Goal: Task Accomplishment & Management: Use online tool/utility

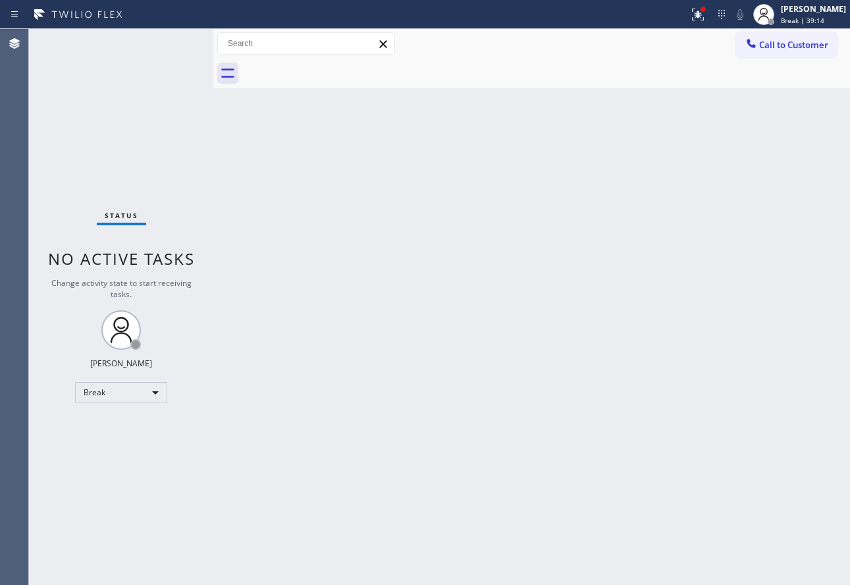
click at [539, 215] on div "Back to Dashboard Change Sender ID Customers Technicians Select a contact Outbo…" at bounding box center [531, 307] width 637 height 556
click at [799, 18] on div "[PERSON_NAME] Break | 59:33" at bounding box center [814, 14] width 72 height 23
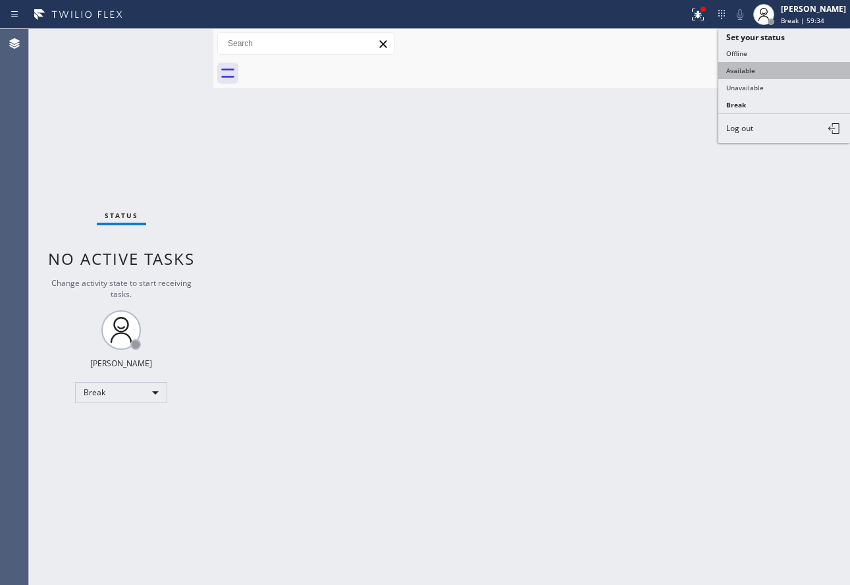
click at [743, 66] on button "Available" at bounding box center [784, 70] width 132 height 17
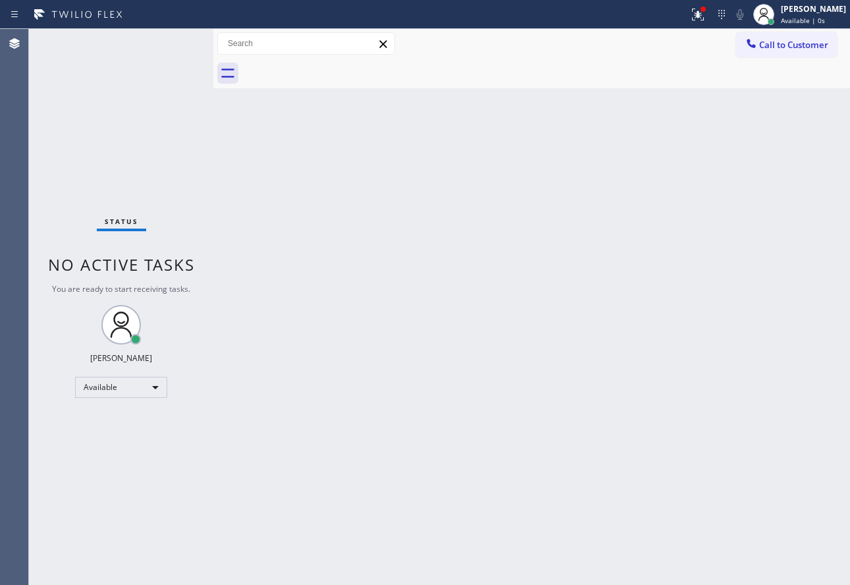
click at [478, 215] on div "Back to Dashboard Change Sender ID Customers Technicians Select a contact Outbo…" at bounding box center [531, 307] width 637 height 556
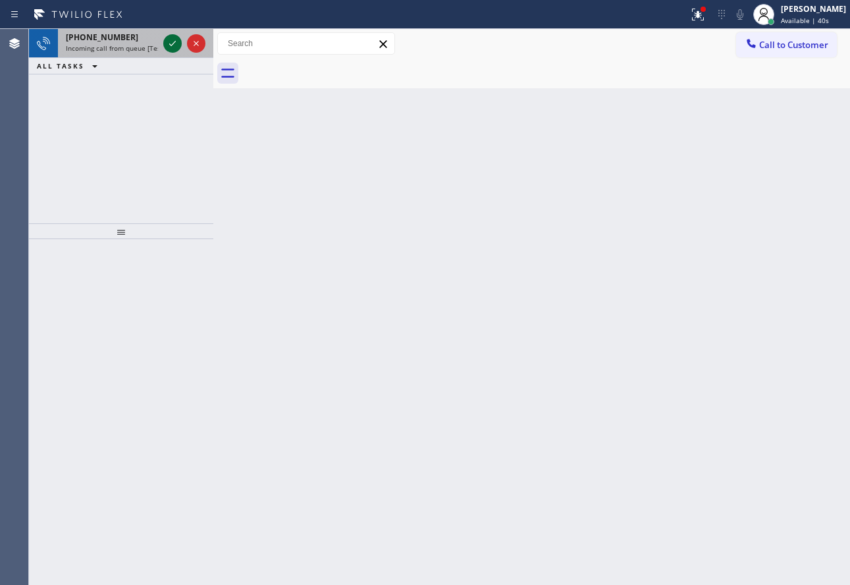
click at [173, 40] on icon at bounding box center [173, 44] width 16 height 16
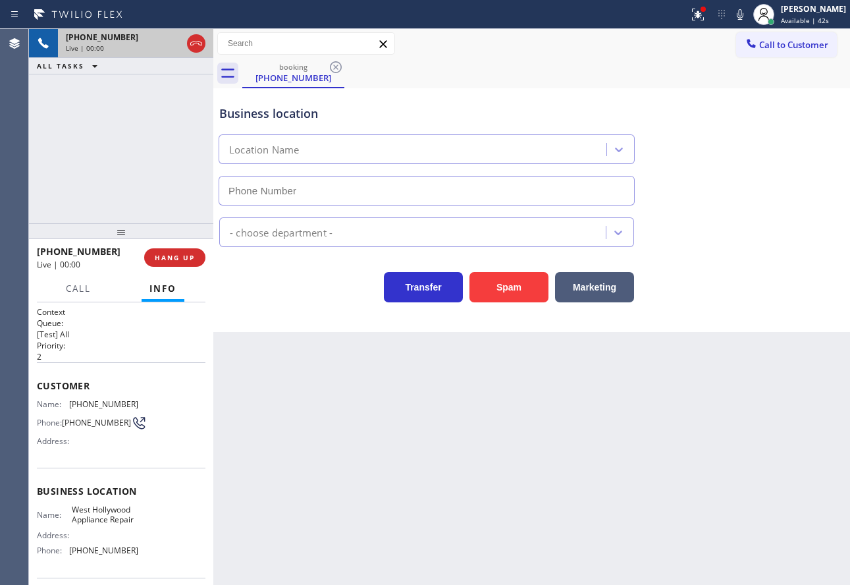
type input "[PHONE_NUMBER]"
click at [797, 278] on div "Transfer Spam Marketing" at bounding box center [532, 281] width 630 height 42
click at [165, 252] on button "HANG UP" at bounding box center [174, 257] width 61 height 18
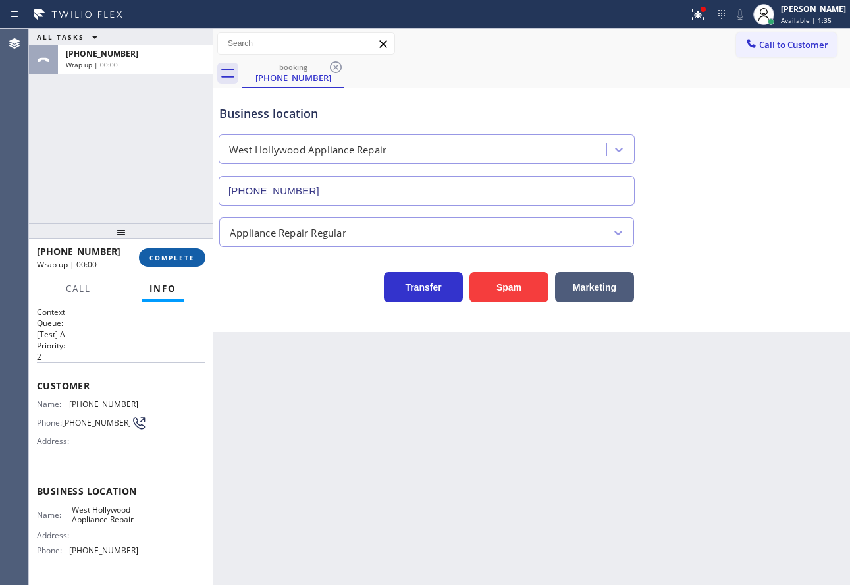
click at [165, 252] on button "COMPLETE" at bounding box center [172, 257] width 67 height 18
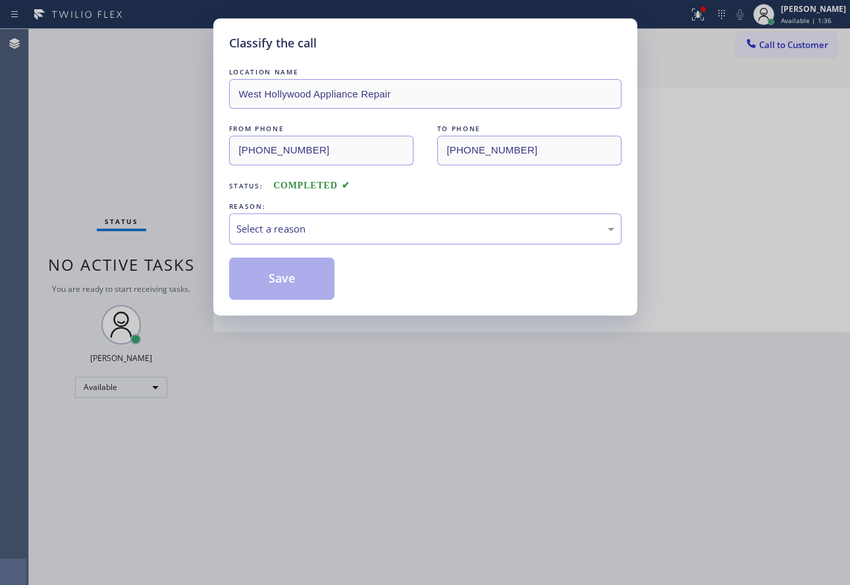
click at [328, 216] on div "Select a reason" at bounding box center [425, 228] width 392 height 31
drag, startPoint x: 281, startPoint y: 300, endPoint x: 259, endPoint y: 300, distance: 22.4
click at [277, 300] on div "Classify the call LOCATION NAME [GEOGRAPHIC_DATA] Appliance Repair FROM PHONE […" at bounding box center [425, 166] width 424 height 297
click at [264, 286] on button "Save" at bounding box center [282, 278] width 106 height 42
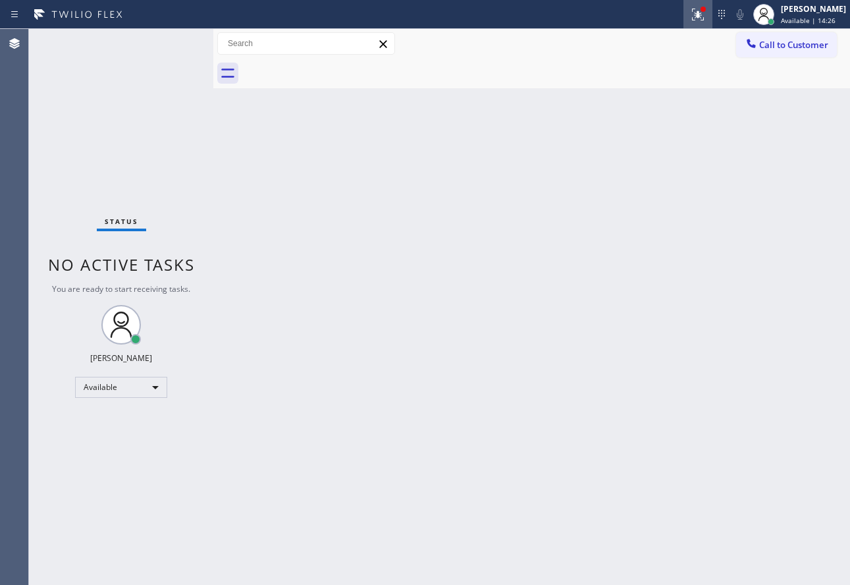
click at [712, 5] on button at bounding box center [697, 14] width 29 height 29
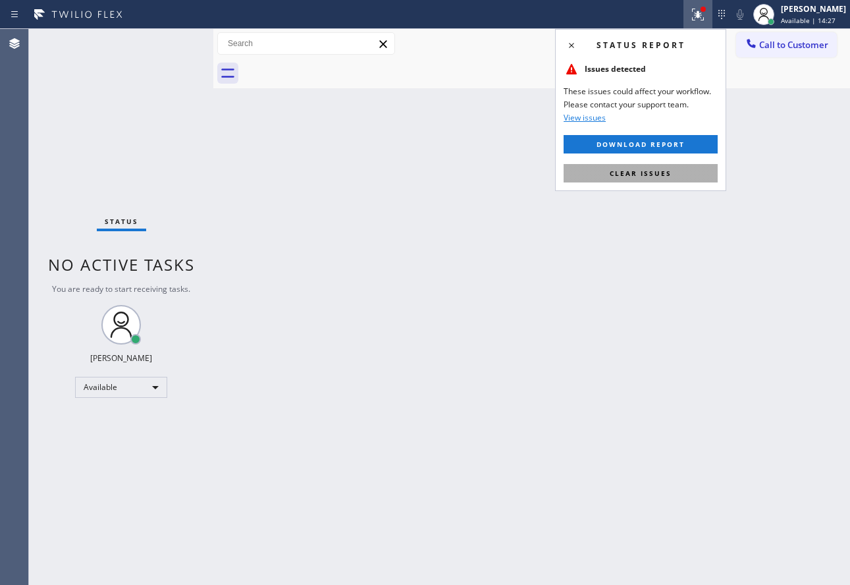
click at [669, 174] on span "Clear issues" at bounding box center [641, 173] width 62 height 9
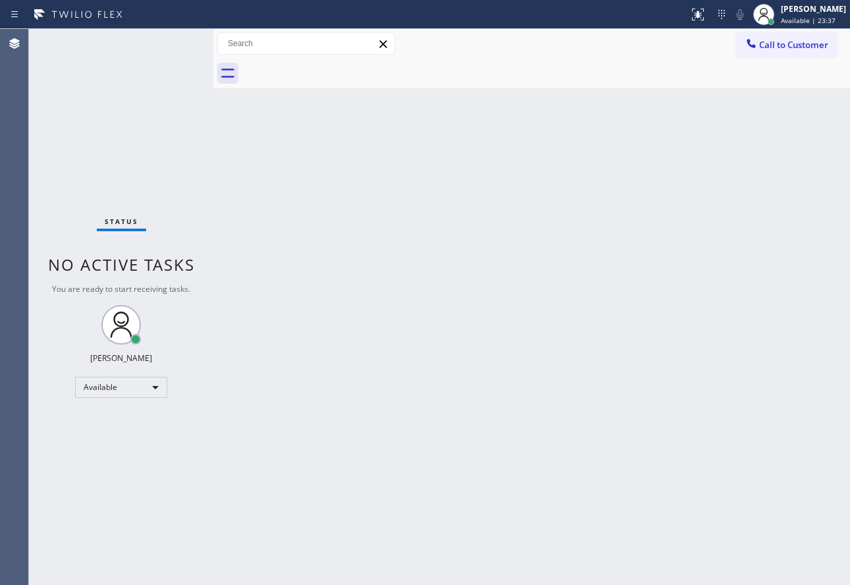
click at [263, 309] on div "Back to Dashboard Change Sender ID Customers Technicians Select a contact Outbo…" at bounding box center [531, 307] width 637 height 556
click at [795, 49] on span "Call to Customer" at bounding box center [793, 45] width 69 height 12
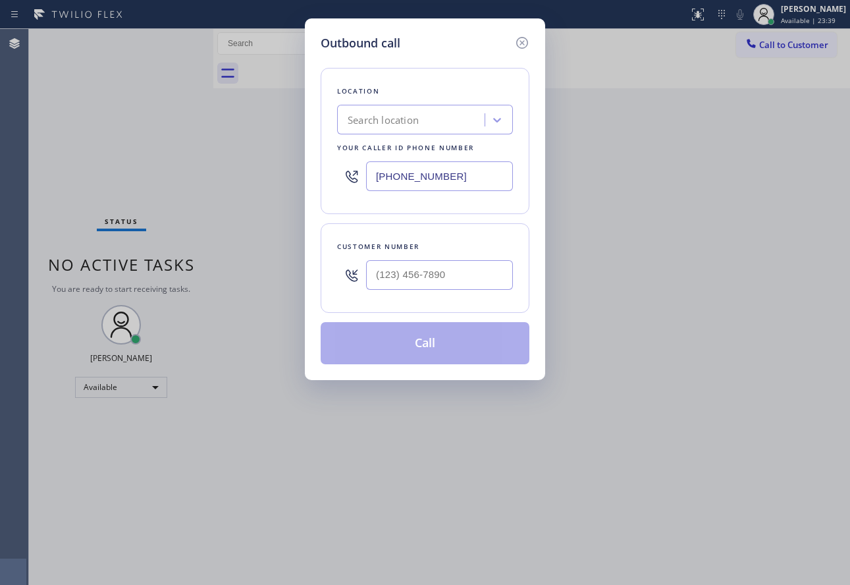
click at [417, 119] on div "Search location" at bounding box center [383, 120] width 71 height 15
type input "kent app"
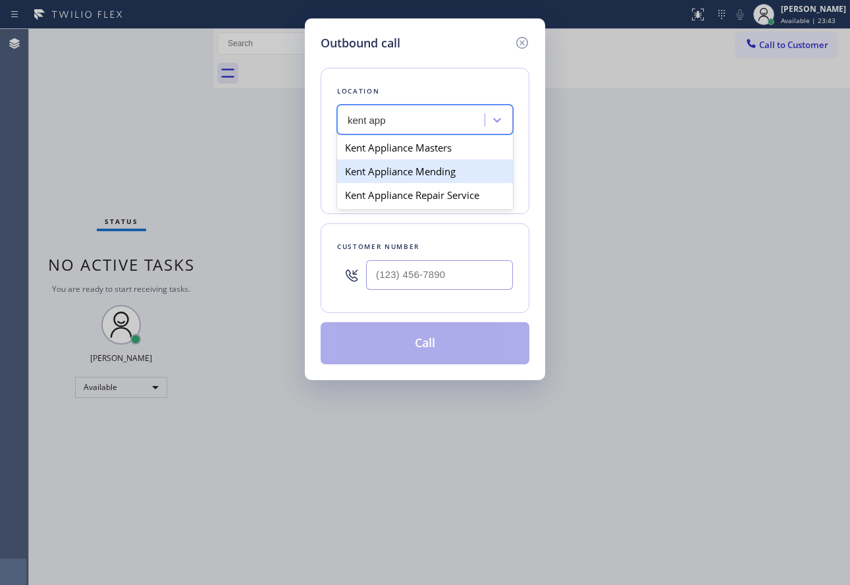
click at [438, 173] on div "Kent Appliance Mending" at bounding box center [425, 171] width 176 height 24
type input "[PHONE_NUMBER]"
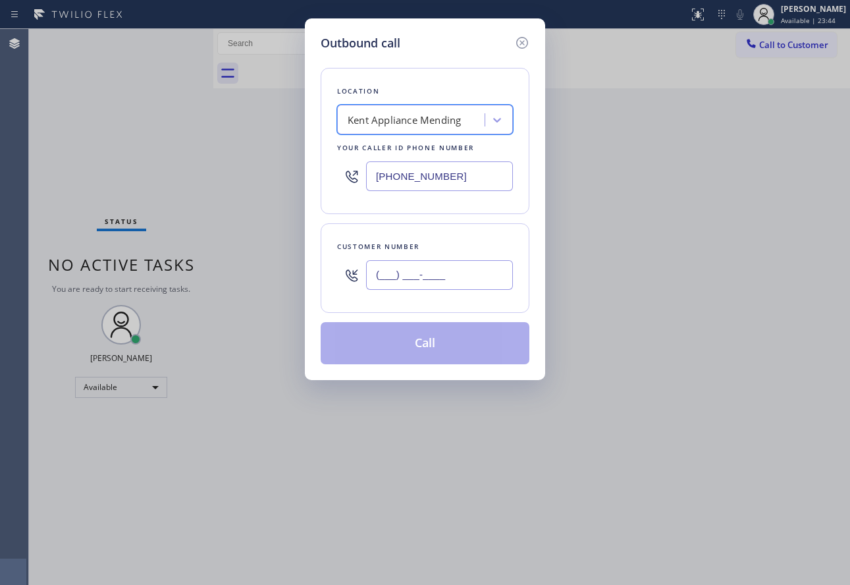
click at [431, 273] on input "(___) ___-____" at bounding box center [439, 275] width 147 height 30
paste input "214) 738-9313"
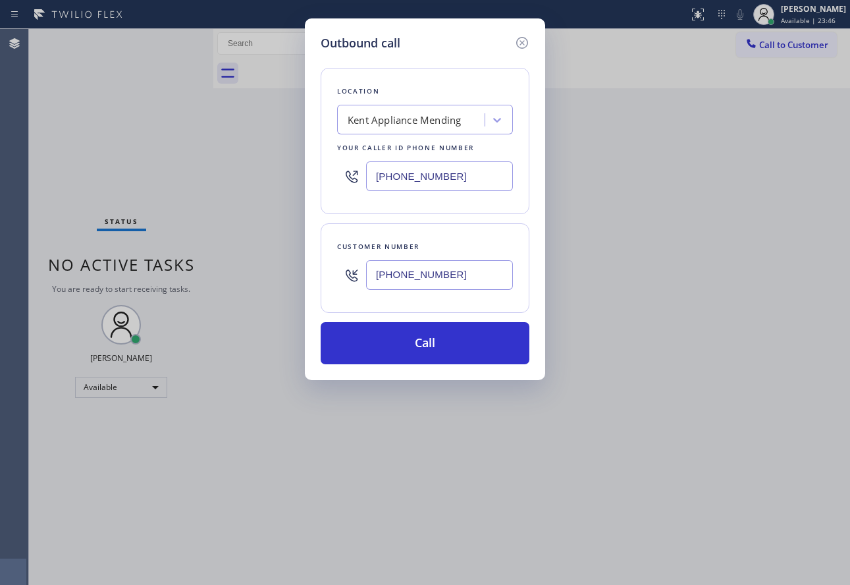
type input "[PHONE_NUMBER]"
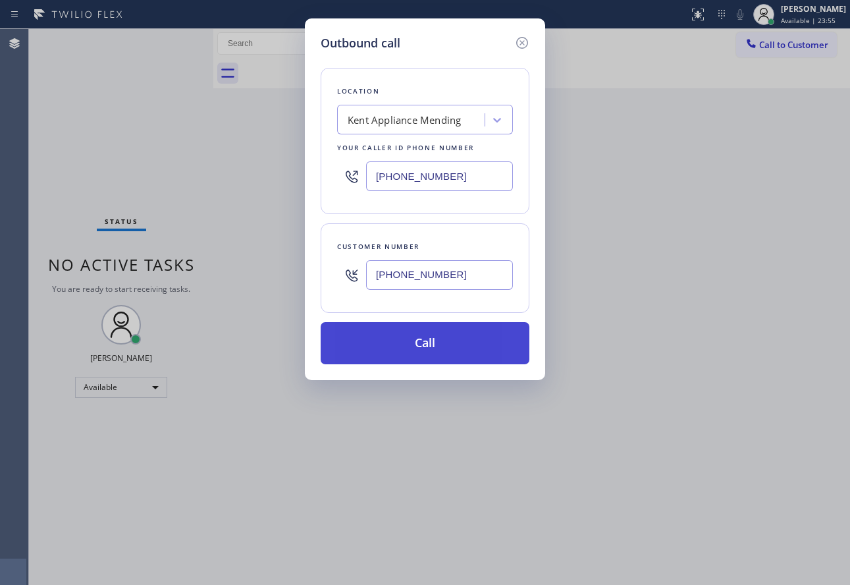
click at [377, 355] on button "Call" at bounding box center [425, 343] width 209 height 42
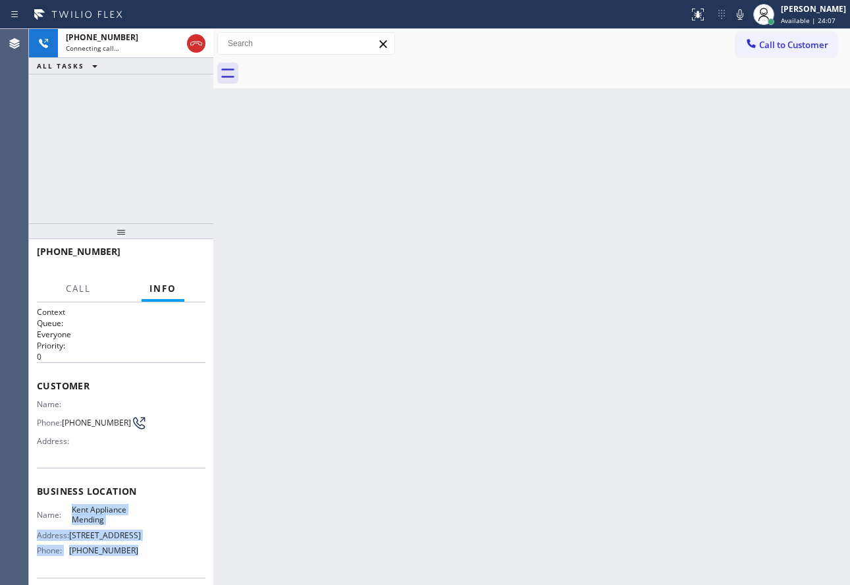
drag, startPoint x: 127, startPoint y: 568, endPoint x: 67, endPoint y: 517, distance: 78.5
click at [67, 517] on div "Name: Kent Appliance Mending Address: [STREET_ADDRESS] Phone: [PHONE_NUMBER]" at bounding box center [87, 532] width 101 height 57
copy div "Kent Appliance Mending Address: [STREET_ADDRESS] Phone: [PHONE_NUMBER]"
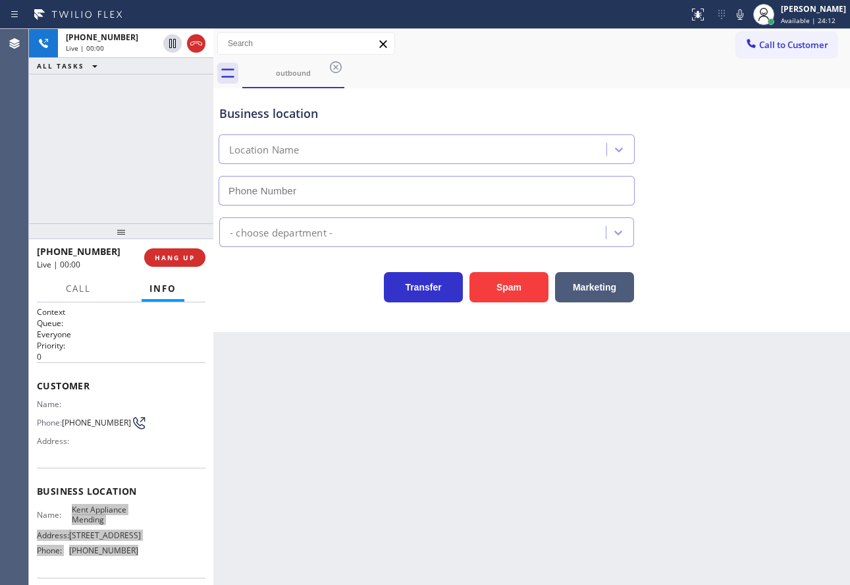
type input "[PHONE_NUMBER]"
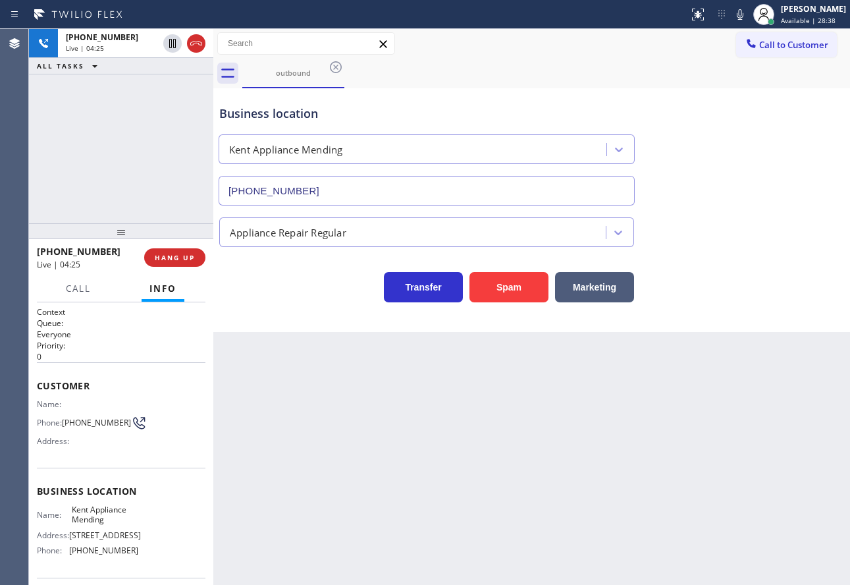
click at [75, 421] on span "[PHONE_NUMBER]" at bounding box center [96, 422] width 69 height 10
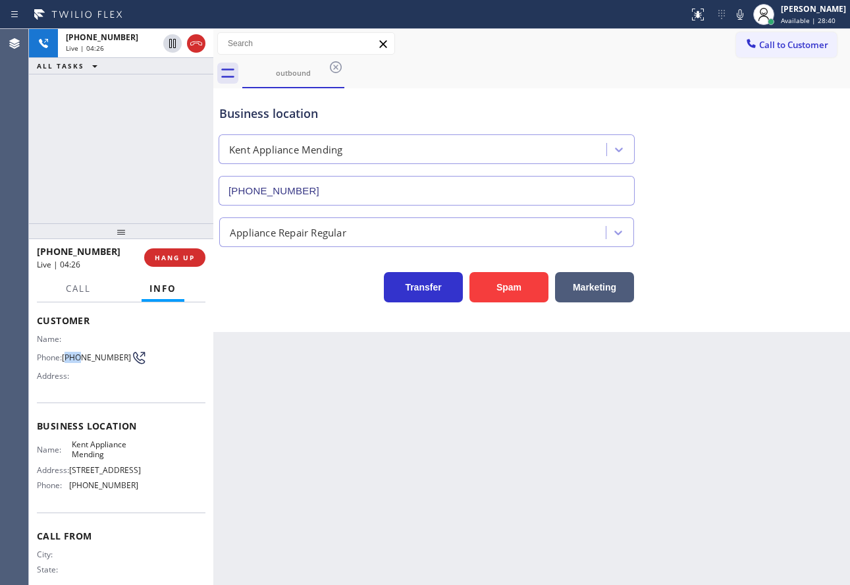
scroll to position [66, 0]
click at [109, 495] on div "Name: Kent Appliance Mending Address: [STREET_ADDRESS] Phone: [PHONE_NUMBER]" at bounding box center [87, 467] width 101 height 57
click at [109, 489] on span "[PHONE_NUMBER]" at bounding box center [103, 484] width 69 height 10
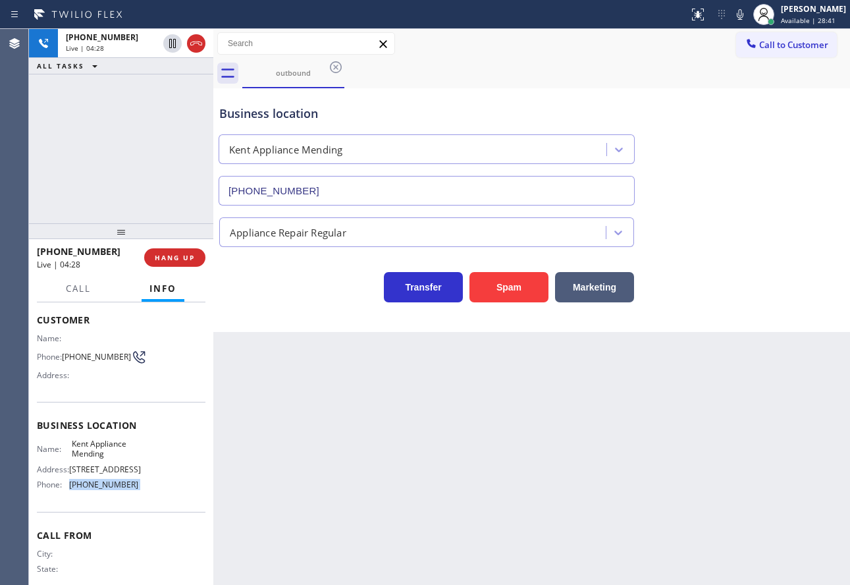
copy span "[PHONE_NUMBER]"
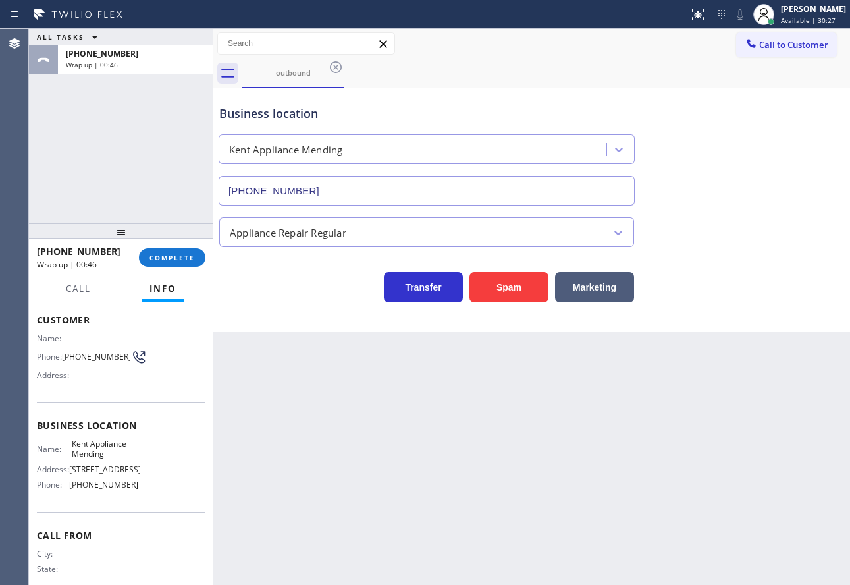
click at [80, 445] on span "Kent Appliance Mending" at bounding box center [105, 449] width 66 height 20
copy span "Kent Appliance Mending"
click at [171, 255] on span "COMPLETE" at bounding box center [171, 257] width 45 height 9
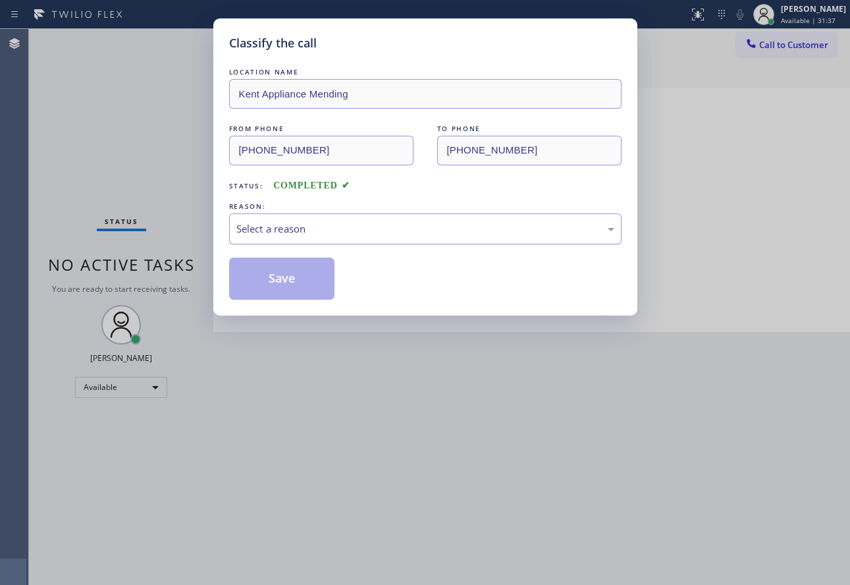
click at [312, 221] on div "Select a reason" at bounding box center [425, 228] width 378 height 15
click at [275, 284] on button "Save" at bounding box center [282, 278] width 106 height 42
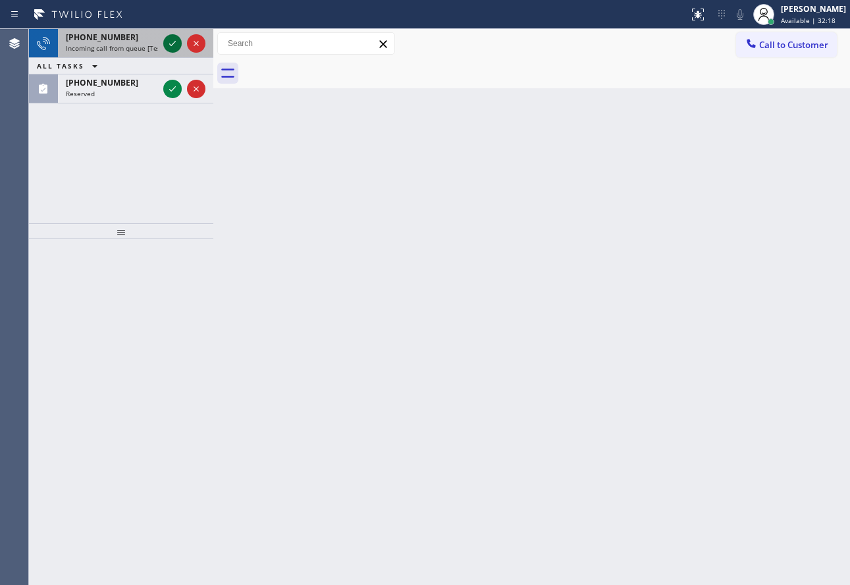
click at [172, 46] on icon at bounding box center [173, 44] width 16 height 16
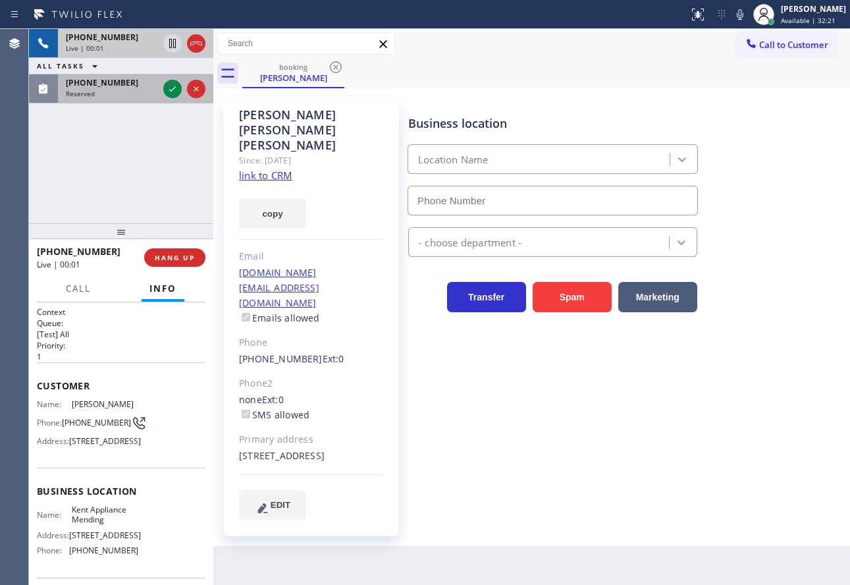
type input "[PHONE_NUMBER]"
click at [172, 94] on icon at bounding box center [173, 89] width 16 height 16
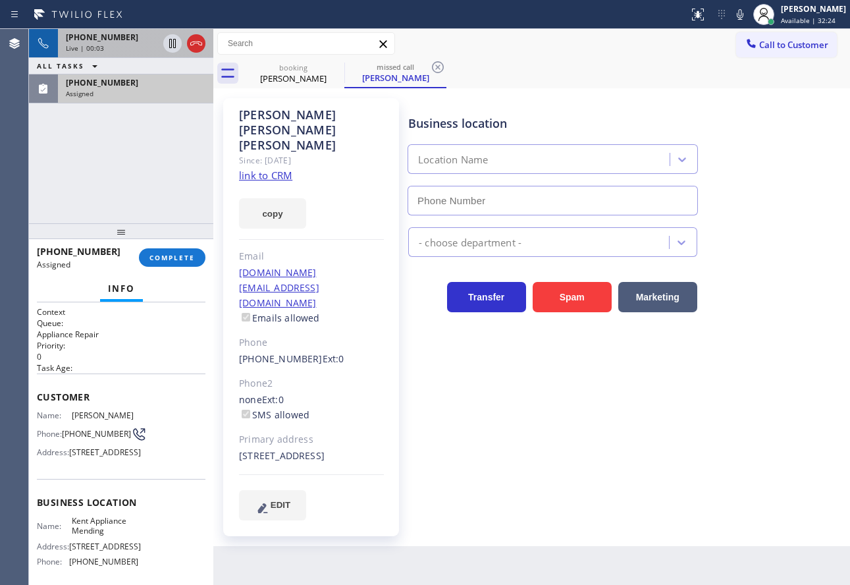
type input "[PHONE_NUMBER]"
click at [178, 258] on span "COMPLETE" at bounding box center [171, 257] width 45 height 9
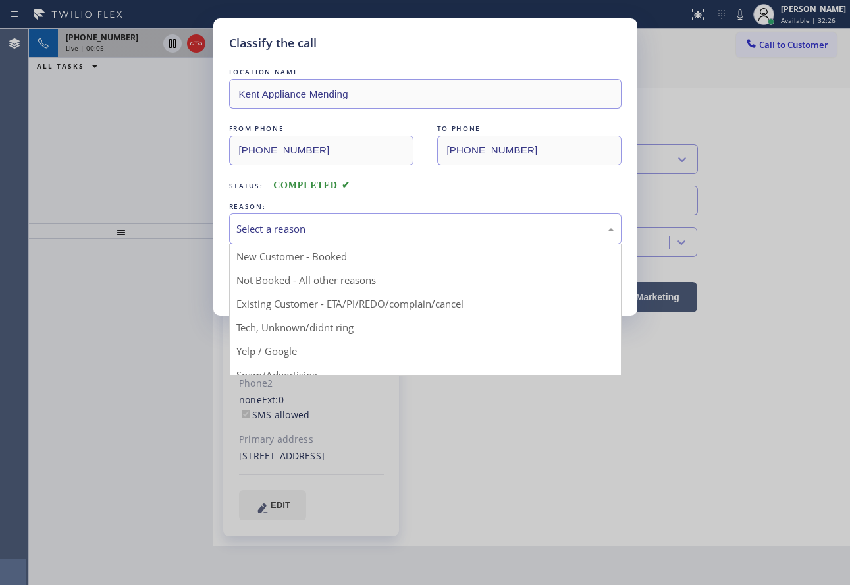
click at [389, 236] on div "Select a reason" at bounding box center [425, 228] width 378 height 15
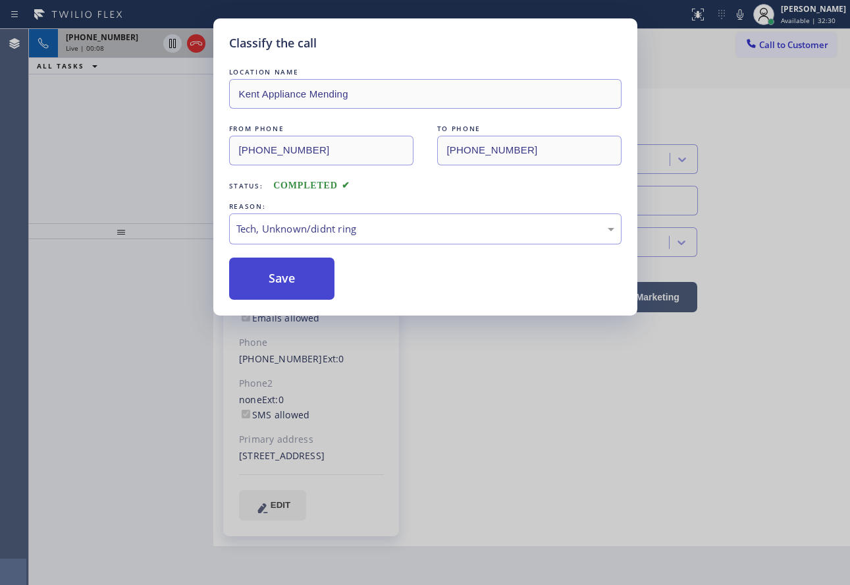
click at [282, 278] on button "Save" at bounding box center [282, 278] width 106 height 42
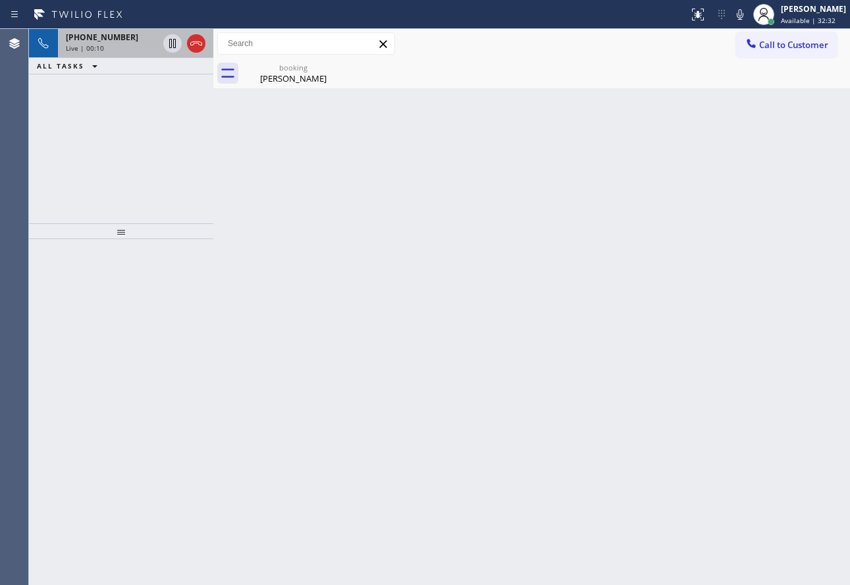
click at [131, 47] on div "Live | 00:10" at bounding box center [112, 47] width 92 height 9
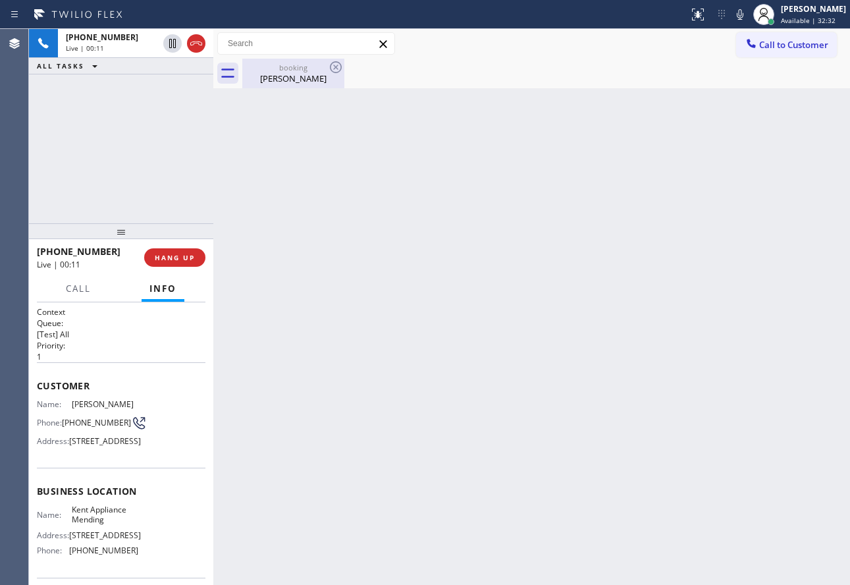
click at [286, 79] on div "[PERSON_NAME]" at bounding box center [293, 78] width 99 height 12
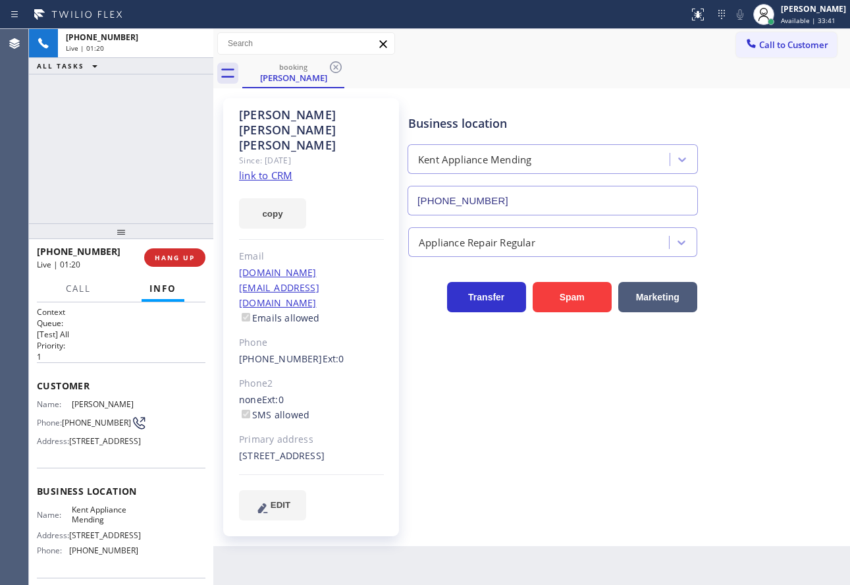
click at [687, 103] on div "Business location [GEOGRAPHIC_DATA] Appliance Mending [PHONE_NUMBER]" at bounding box center [553, 158] width 294 height 114
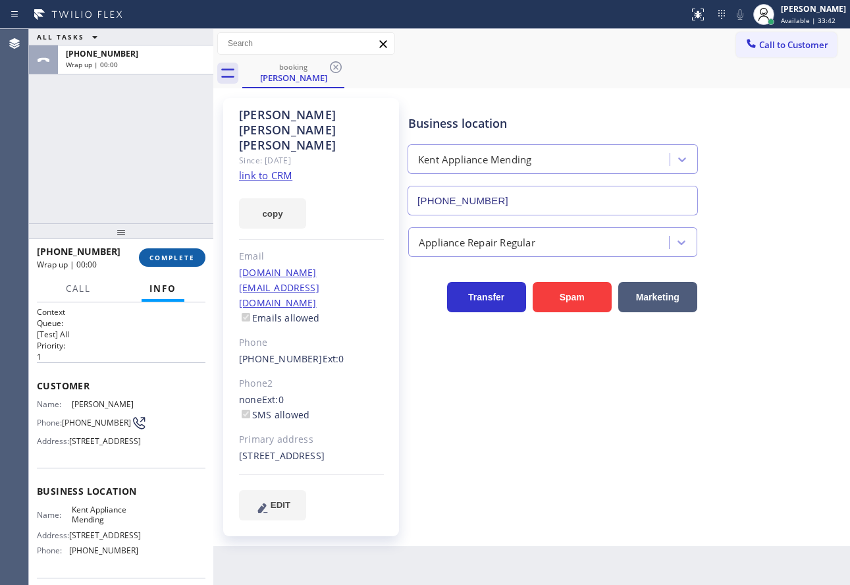
click at [184, 261] on span "COMPLETE" at bounding box center [171, 257] width 45 height 9
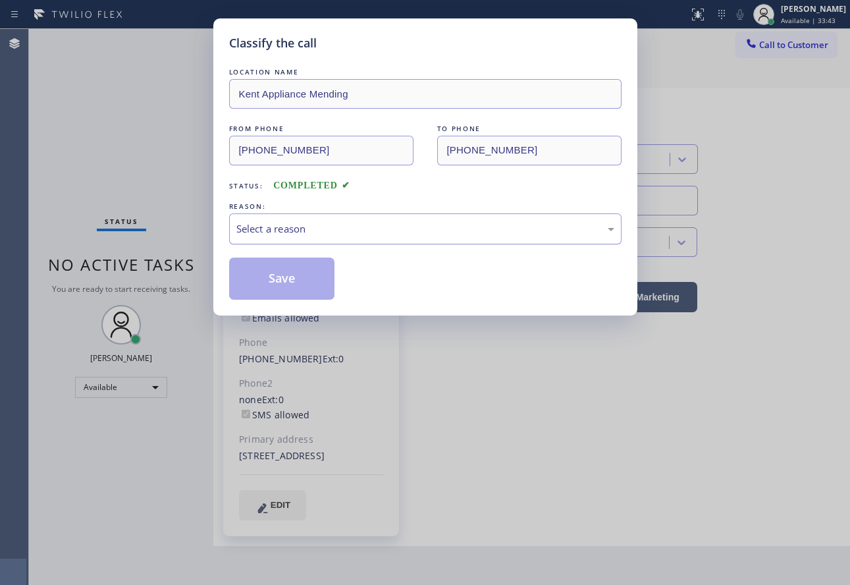
click at [342, 222] on div "Select a reason" at bounding box center [425, 228] width 378 height 15
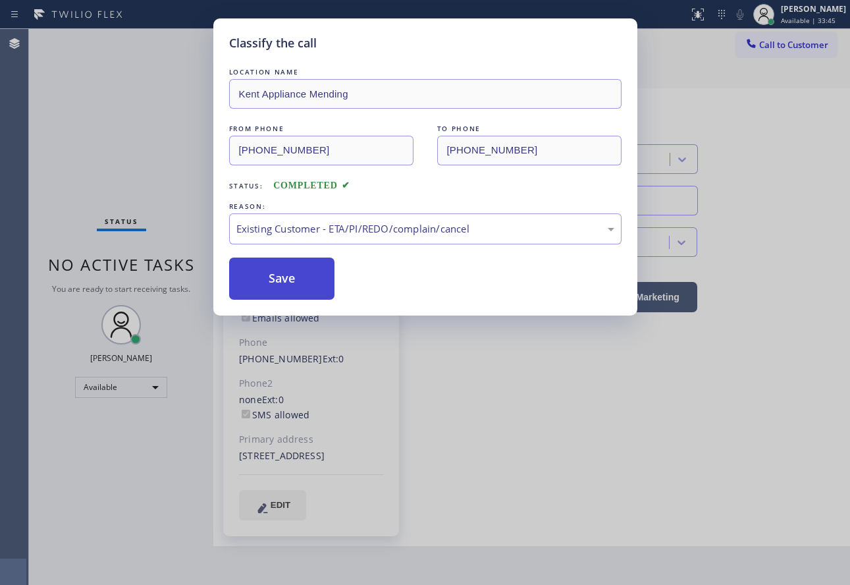
click at [284, 273] on button "Save" at bounding box center [282, 278] width 106 height 42
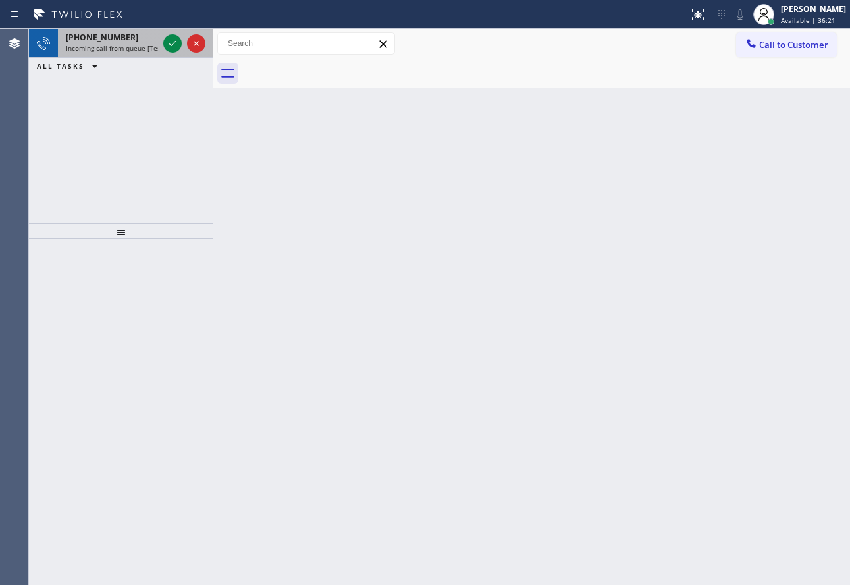
click at [138, 38] on div "[PHONE_NUMBER]" at bounding box center [112, 37] width 92 height 11
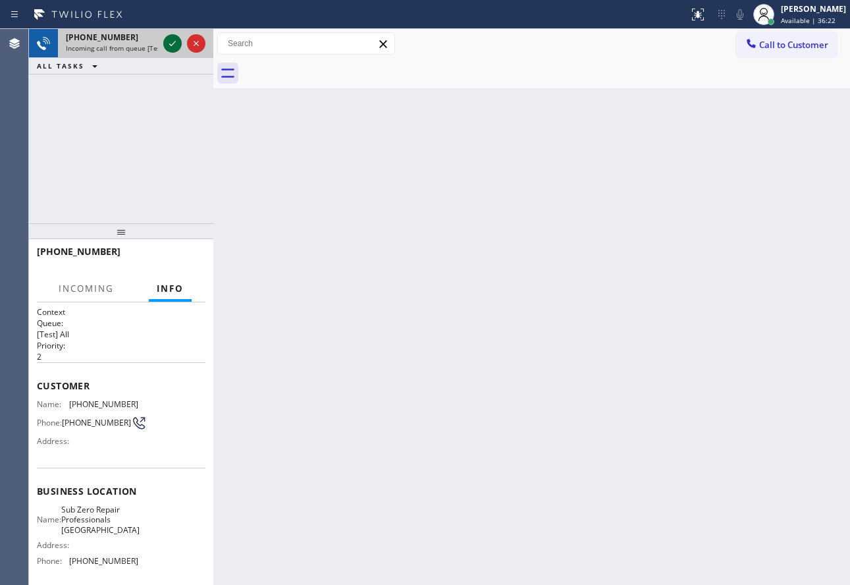
click at [170, 44] on icon at bounding box center [172, 43] width 7 height 5
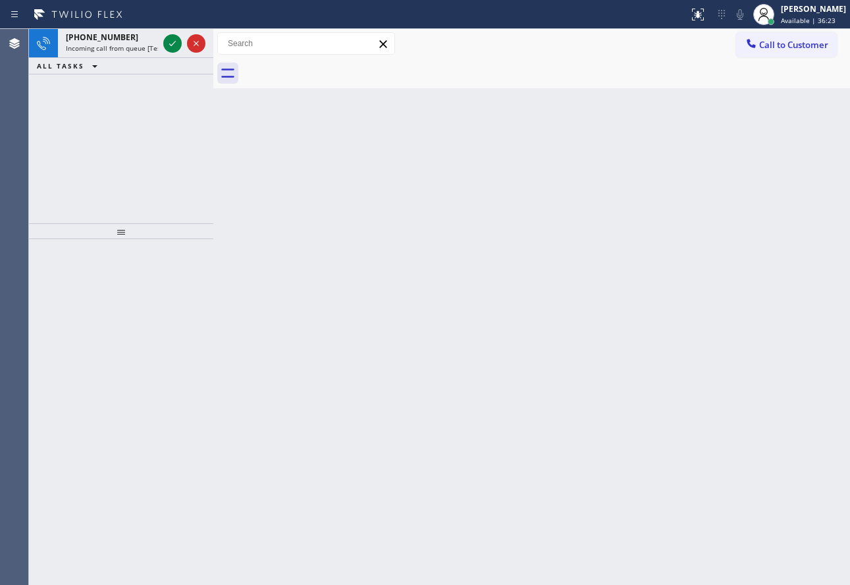
click at [170, 44] on icon at bounding box center [172, 43] width 7 height 5
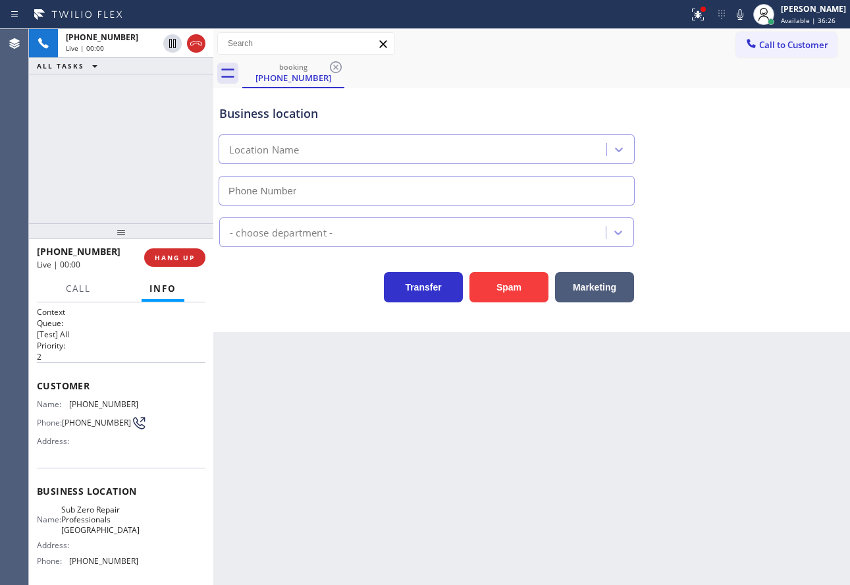
type input "[PHONE_NUMBER]"
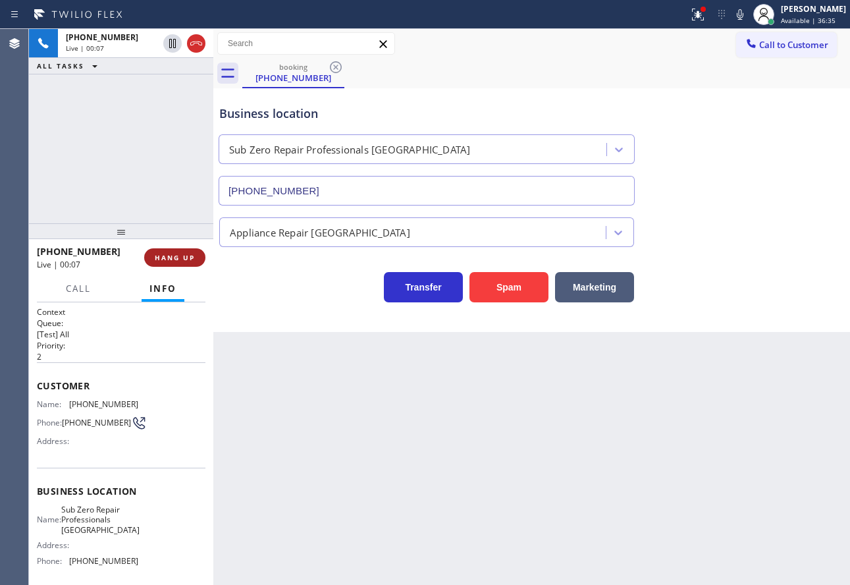
click at [165, 252] on button "HANG UP" at bounding box center [174, 257] width 61 height 18
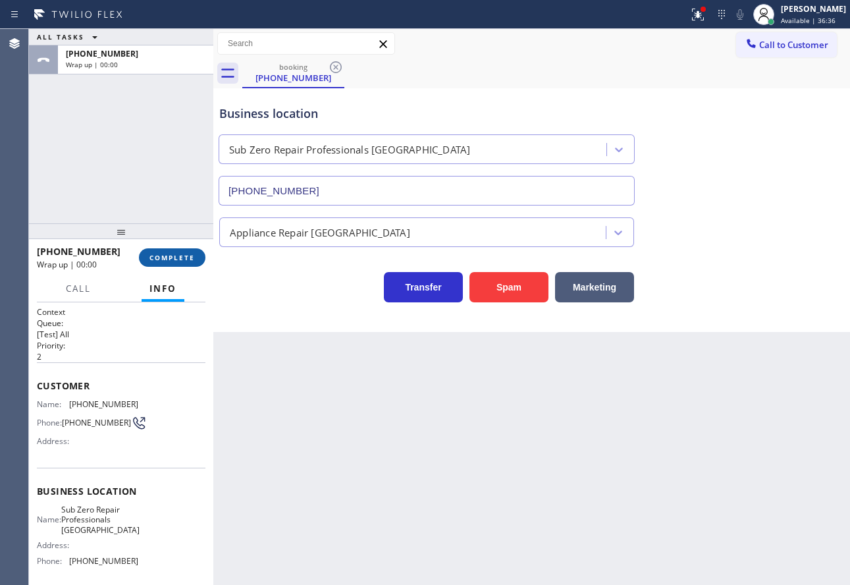
click at [165, 252] on button "COMPLETE" at bounding box center [172, 257] width 67 height 18
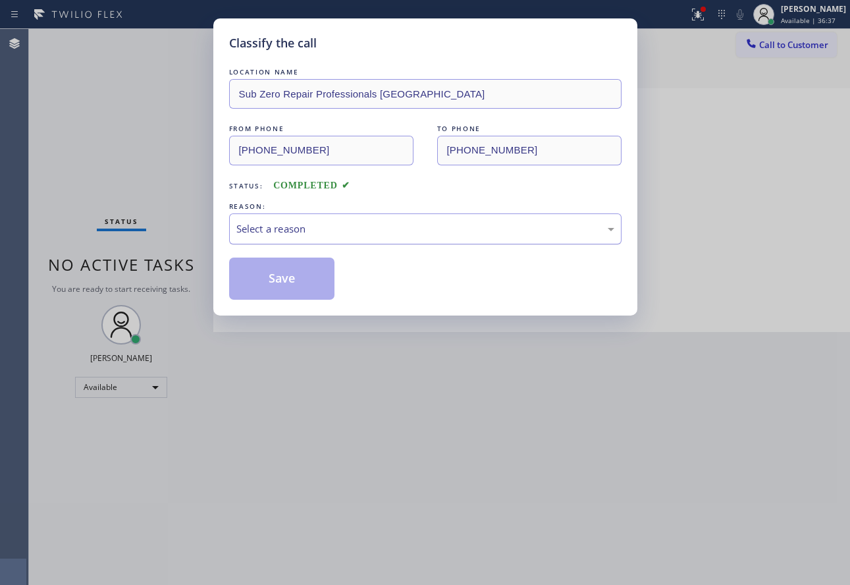
click at [304, 221] on div "Select a reason" at bounding box center [425, 228] width 378 height 15
click at [289, 286] on button "Save" at bounding box center [282, 278] width 106 height 42
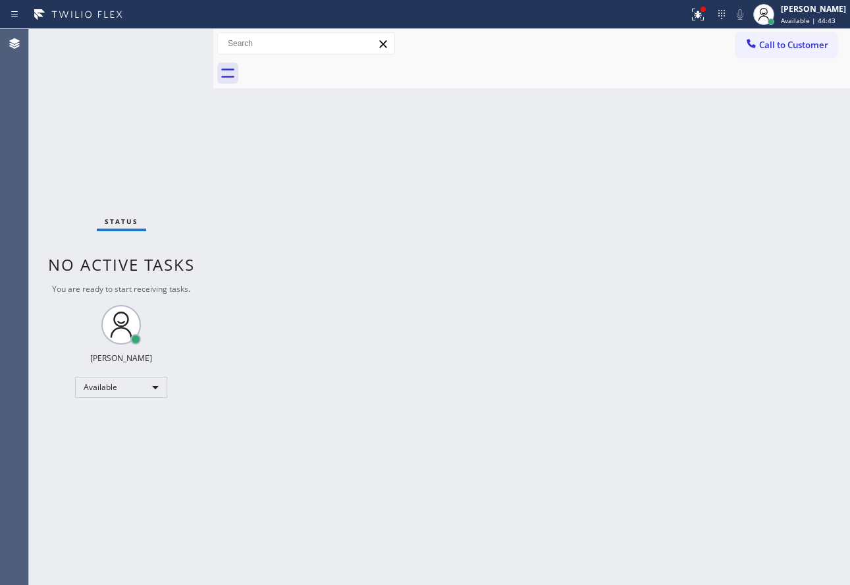
click at [760, 132] on div "Back to Dashboard Change Sender ID Customers Technicians Select a contact Outbo…" at bounding box center [531, 307] width 637 height 556
click at [813, 20] on span "Available | 54:25" at bounding box center [808, 20] width 55 height 9
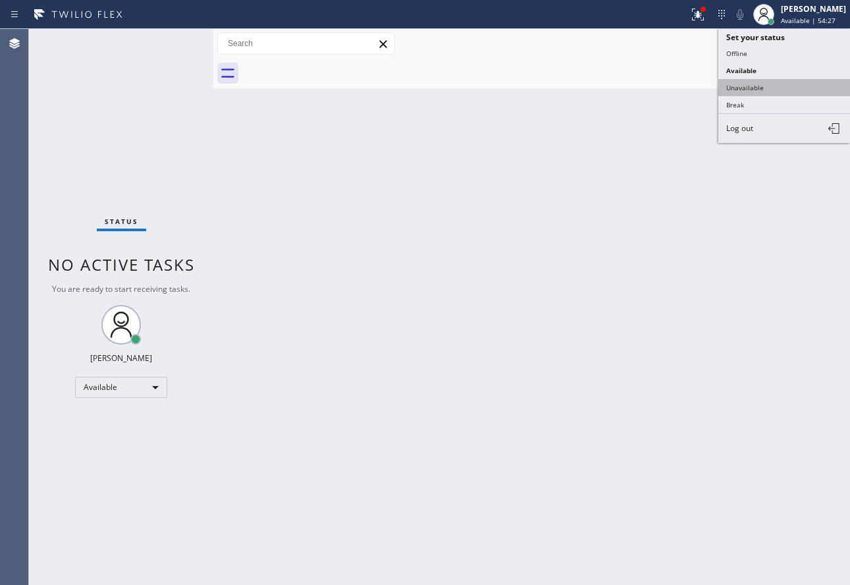
click at [760, 90] on button "Unavailable" at bounding box center [784, 87] width 132 height 17
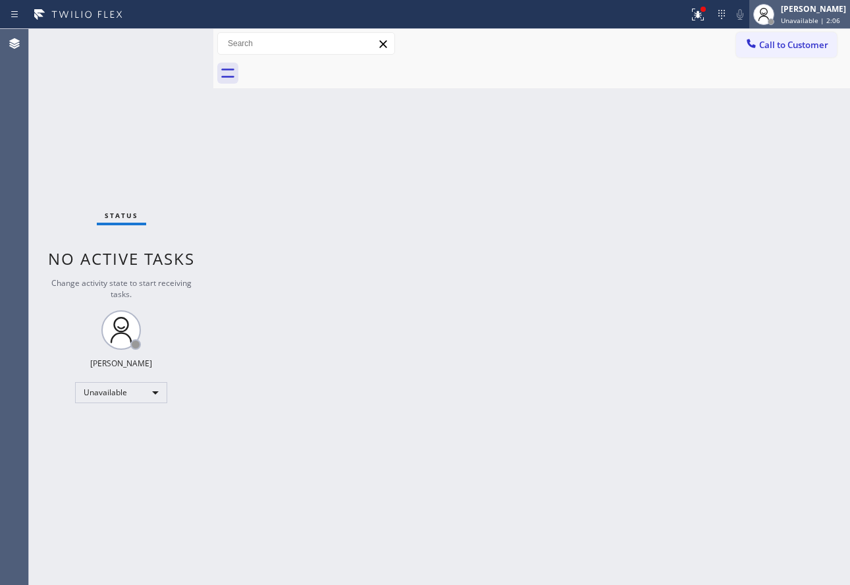
click at [816, 12] on div "[PERSON_NAME]" at bounding box center [813, 8] width 65 height 11
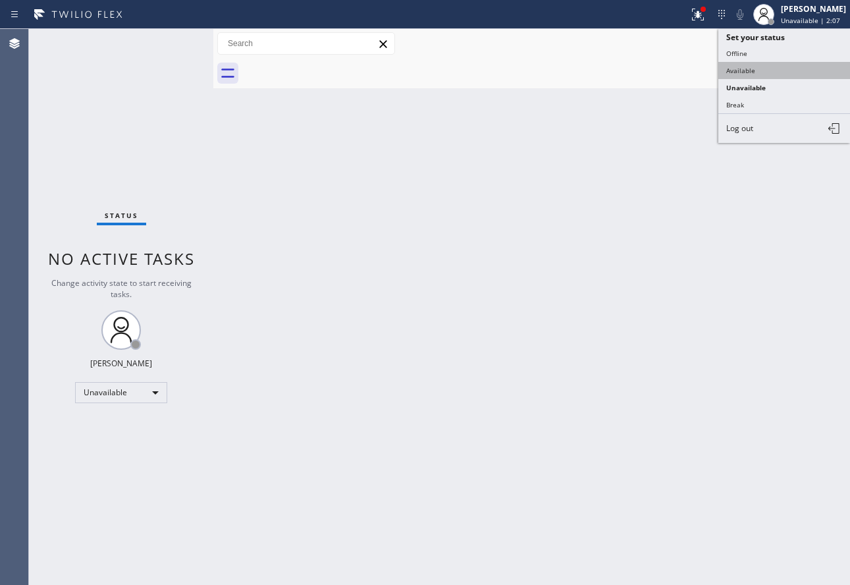
click at [732, 77] on button "Available" at bounding box center [784, 70] width 132 height 17
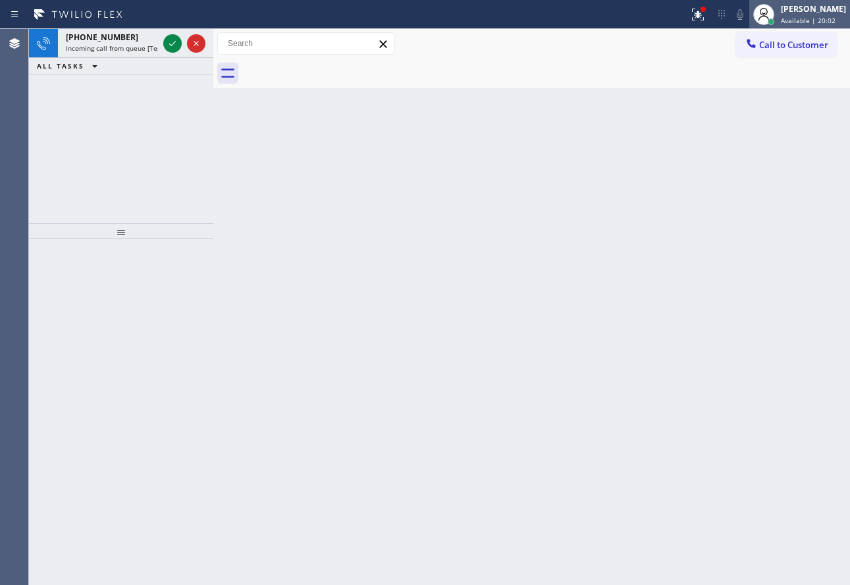
click at [817, 3] on div "[PERSON_NAME]" at bounding box center [813, 8] width 65 height 11
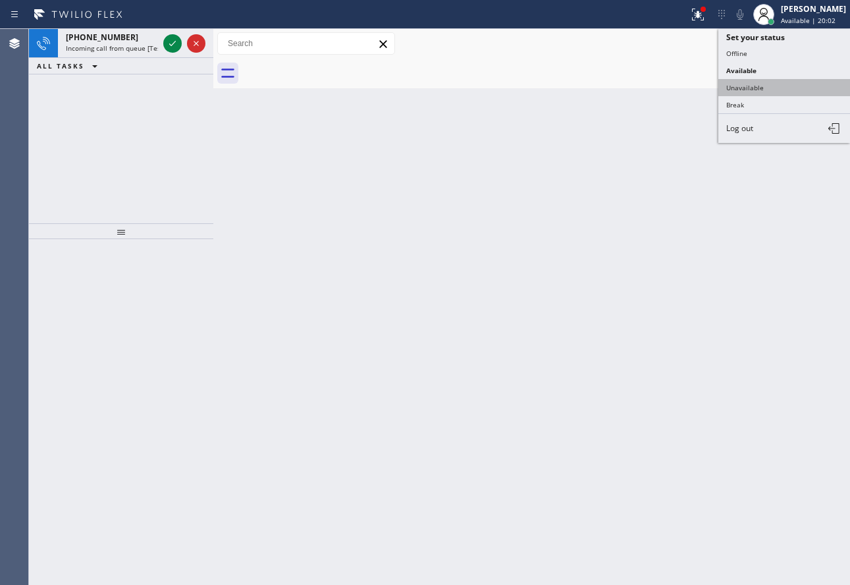
click at [764, 80] on button "Unavailable" at bounding box center [784, 87] width 132 height 17
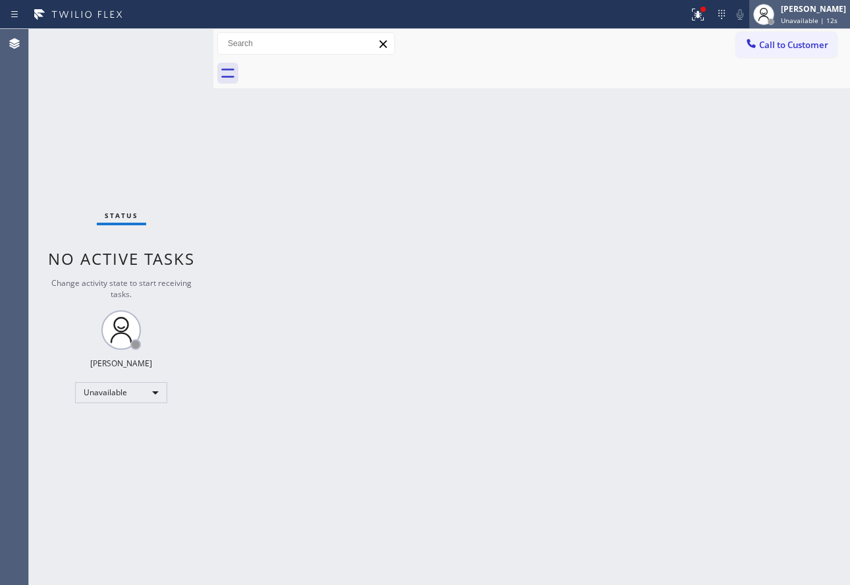
drag, startPoint x: 805, startPoint y: 7, endPoint x: 797, endPoint y: 20, distance: 15.4
click at [805, 7] on div "[PERSON_NAME]" at bounding box center [813, 8] width 65 height 11
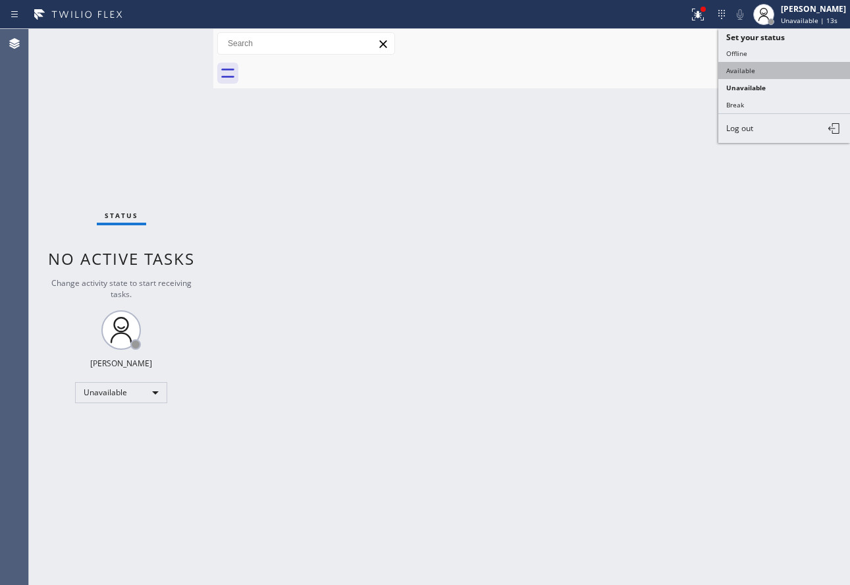
click at [763, 70] on button "Available" at bounding box center [784, 70] width 132 height 17
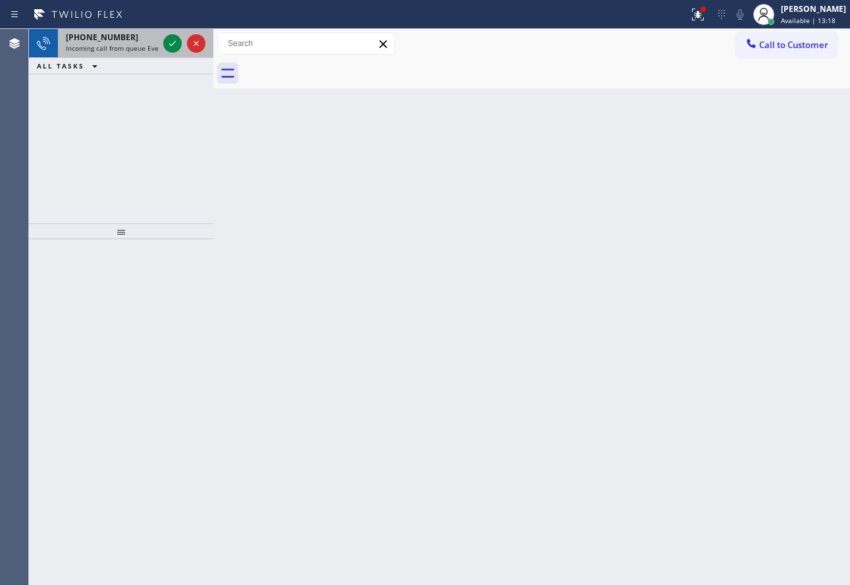
click at [70, 40] on span "[PHONE_NUMBER]" at bounding box center [102, 37] width 72 height 11
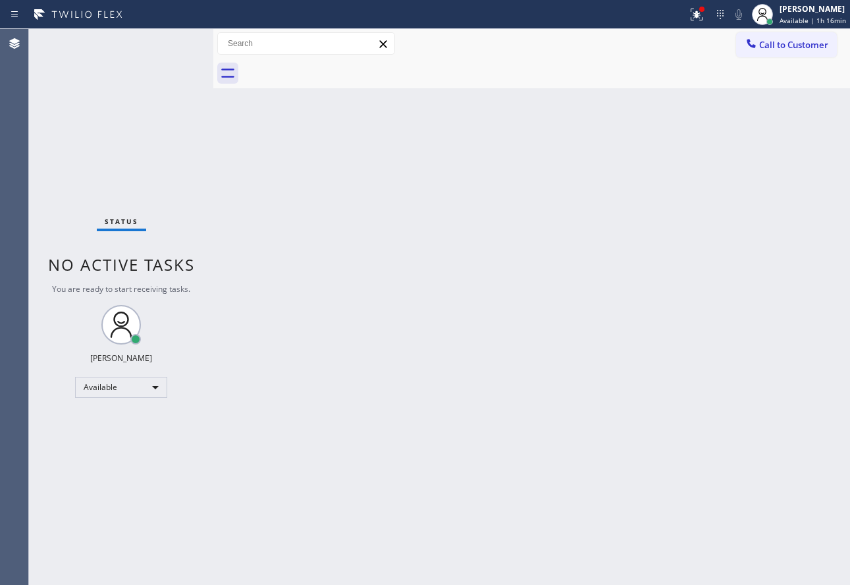
click at [500, 323] on div "Back to Dashboard Change Sender ID Customers Technicians Select a contact Outbo…" at bounding box center [531, 307] width 637 height 556
click at [792, 14] on div "[PERSON_NAME] Available | 1h 22min" at bounding box center [813, 14] width 73 height 23
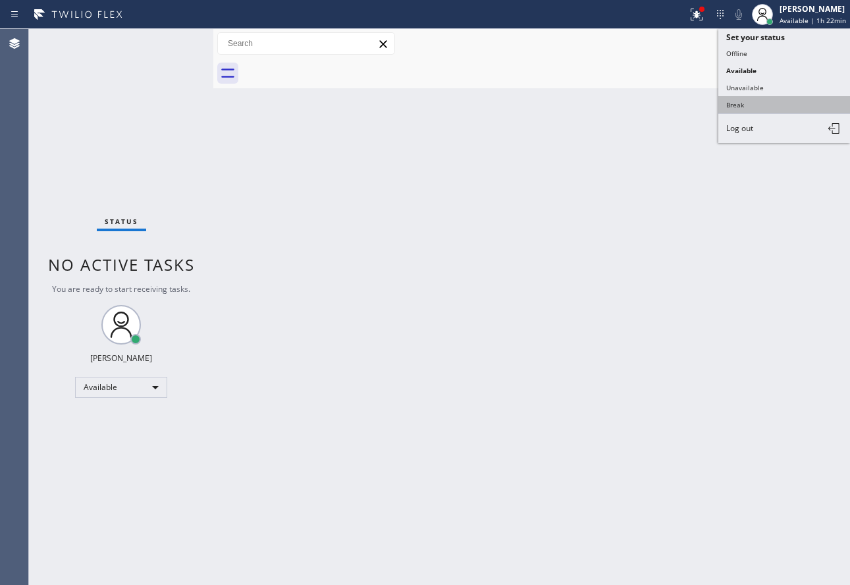
click at [745, 107] on button "Break" at bounding box center [784, 104] width 132 height 17
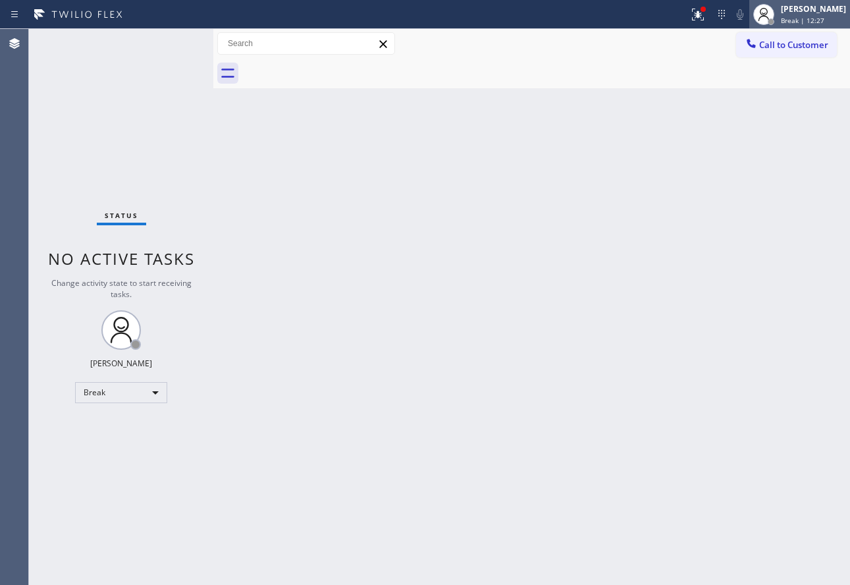
click at [816, 13] on div "[PERSON_NAME]" at bounding box center [813, 8] width 65 height 11
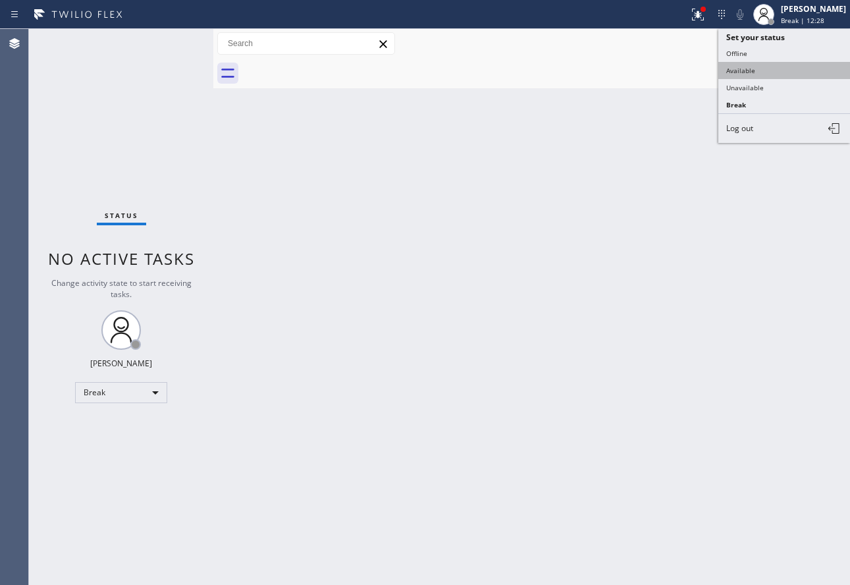
click at [757, 73] on button "Available" at bounding box center [784, 70] width 132 height 17
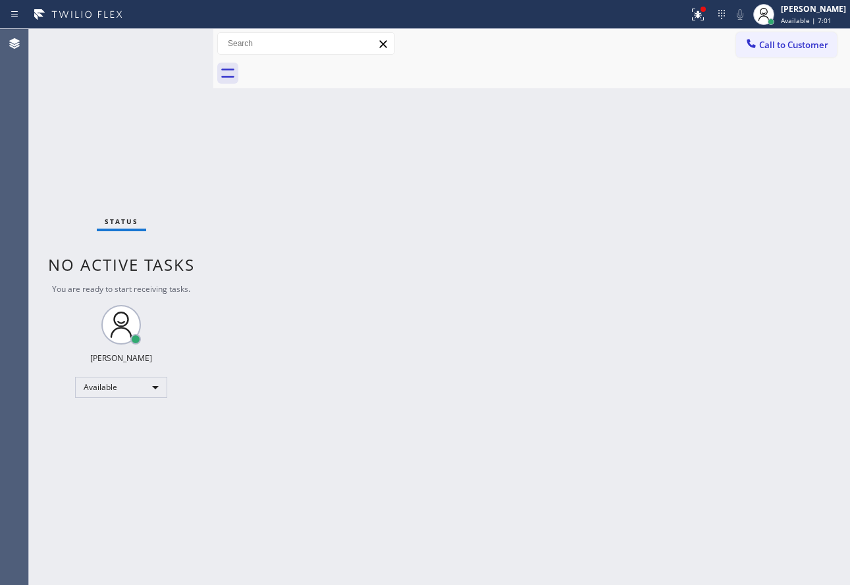
click at [499, 460] on div "Back to Dashboard Change Sender ID Customers Technicians Select a contact Outbo…" at bounding box center [531, 307] width 637 height 556
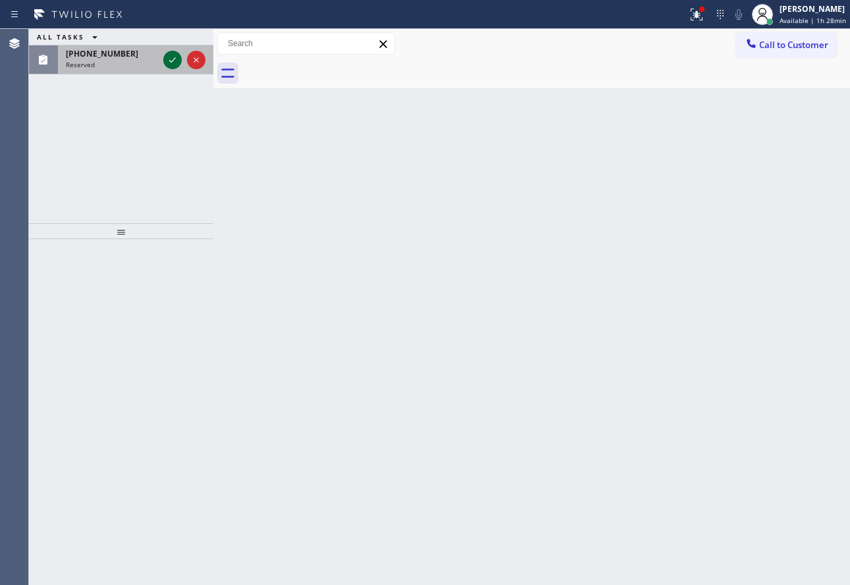
click at [170, 58] on icon at bounding box center [173, 60] width 16 height 16
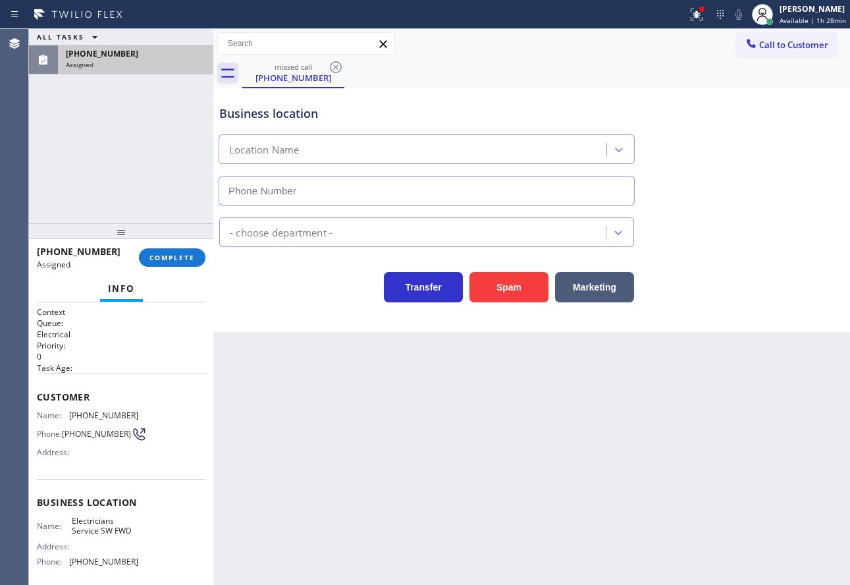
type input "[PHONE_NUMBER]"
click at [182, 265] on button "COMPLETE" at bounding box center [172, 257] width 67 height 18
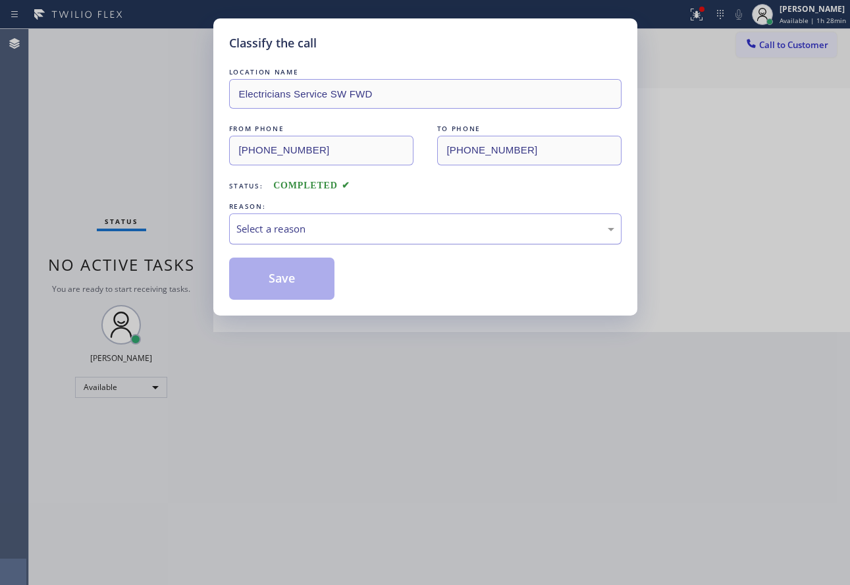
click at [331, 213] on div "Select a reason" at bounding box center [425, 228] width 392 height 31
click at [300, 290] on button "Save" at bounding box center [282, 278] width 106 height 42
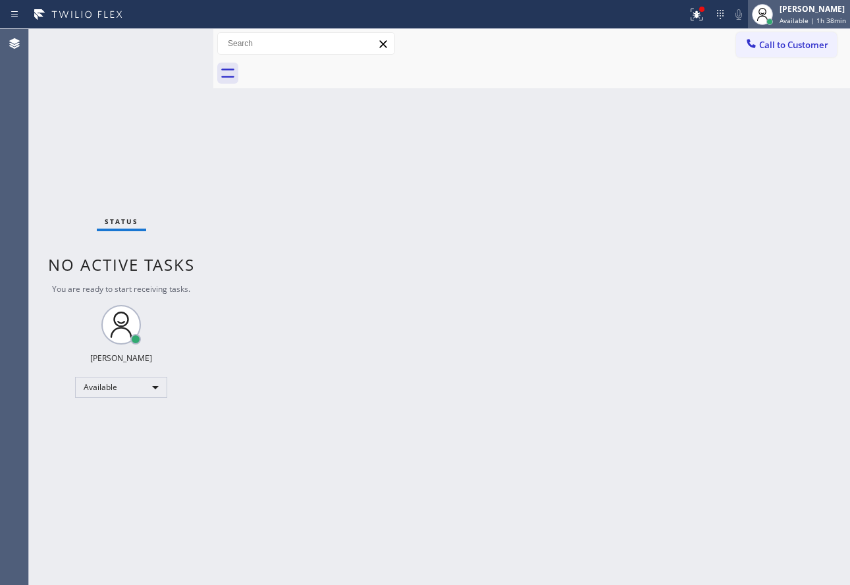
click at [786, 11] on div "[PERSON_NAME]" at bounding box center [813, 8] width 67 height 11
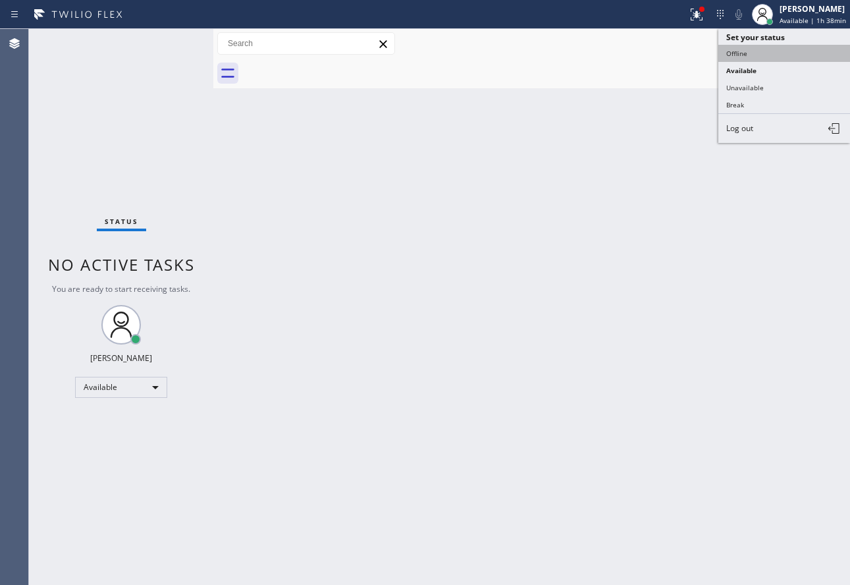
click at [748, 60] on button "Offline" at bounding box center [784, 53] width 132 height 17
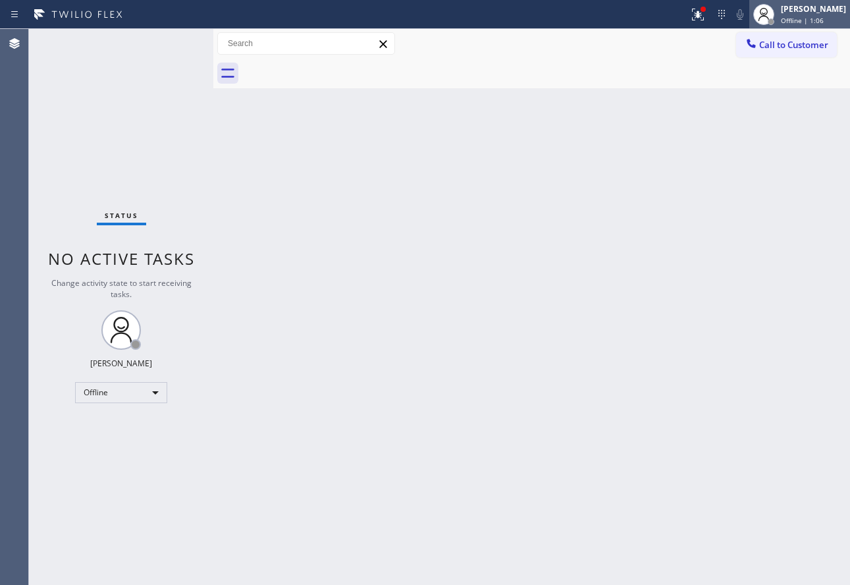
click at [778, 17] on div at bounding box center [763, 14] width 29 height 29
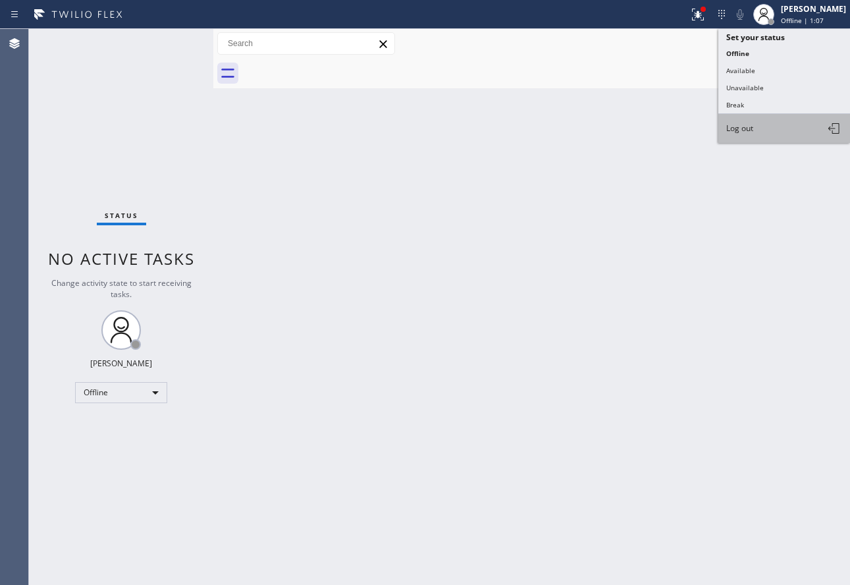
click at [760, 128] on button "Log out" at bounding box center [784, 128] width 132 height 29
